Goal: Navigation & Orientation: Find specific page/section

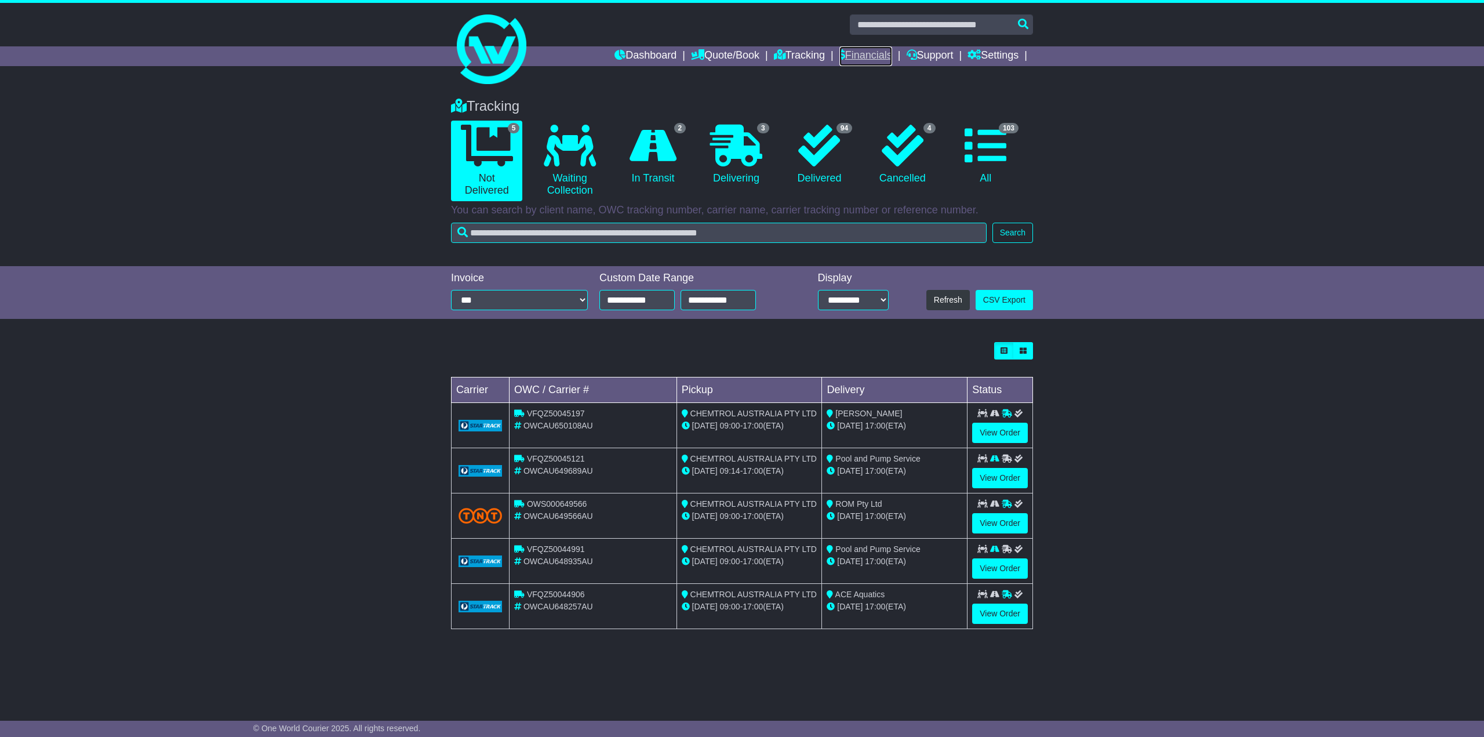
click at [857, 53] on link "Financials" at bounding box center [865, 56] width 53 height 20
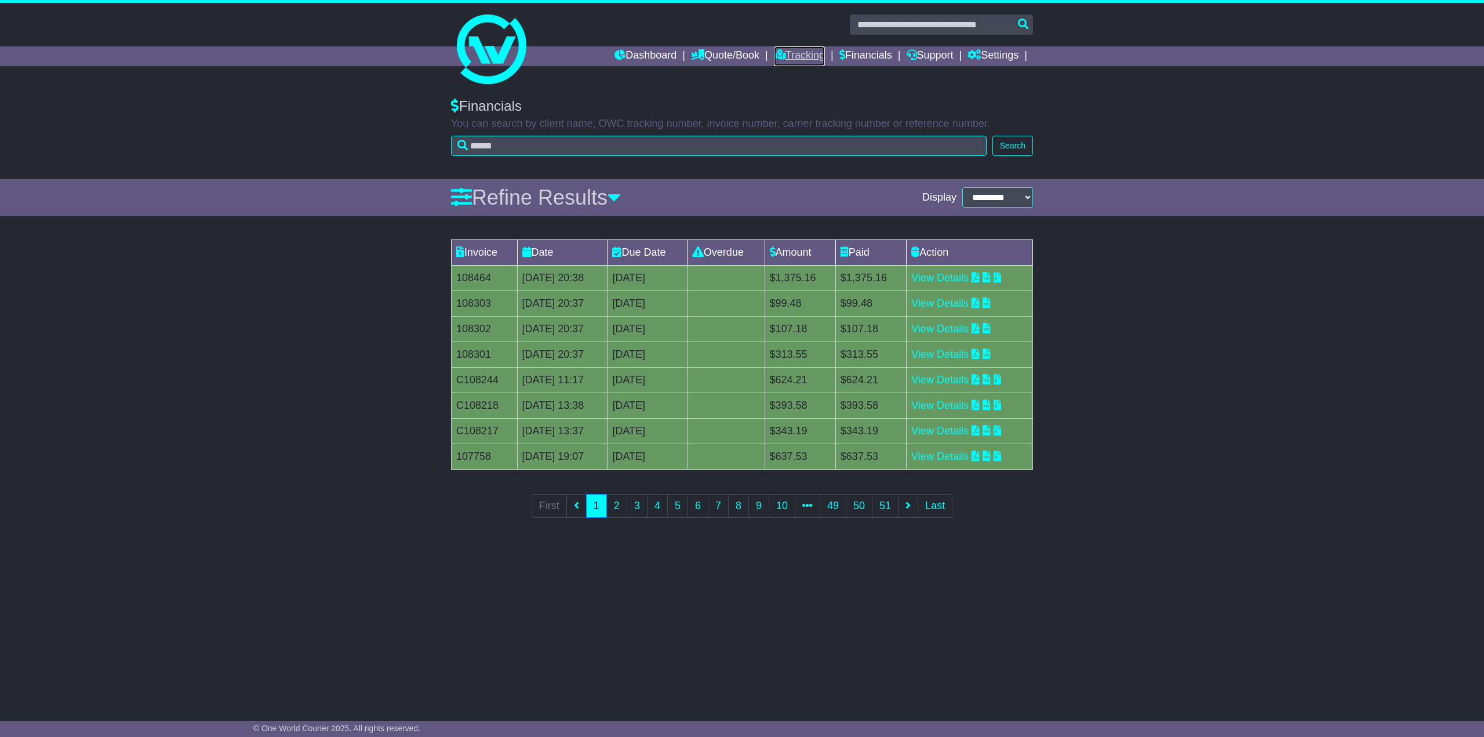
click at [797, 54] on link "Tracking" at bounding box center [799, 56] width 51 height 20
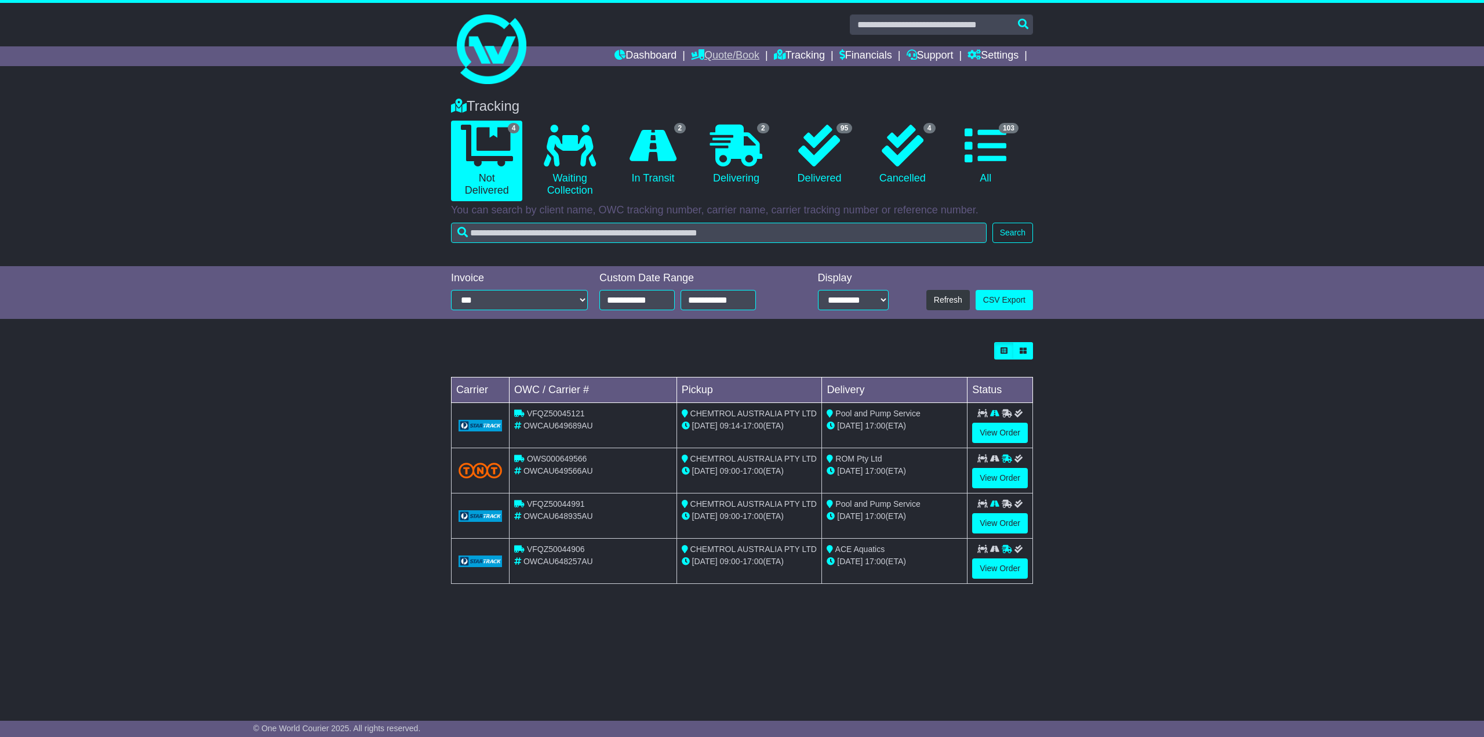
click at [725, 52] on link "Quote/Book" at bounding box center [725, 56] width 68 height 20
click at [634, 53] on link "Dashboard" at bounding box center [646, 56] width 62 height 20
